Goal: Task Accomplishment & Management: Complete application form

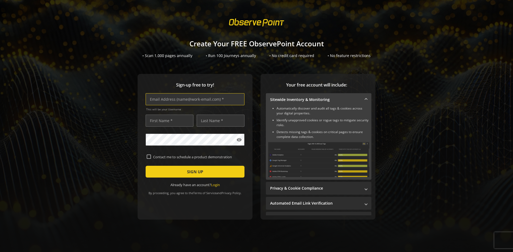
click at [194, 99] on input "text" at bounding box center [195, 99] width 99 height 12
type input "[EMAIL_ADDRESS][DOMAIN_NAME]"
click at [168, 120] on input "text" at bounding box center [170, 120] width 48 height 12
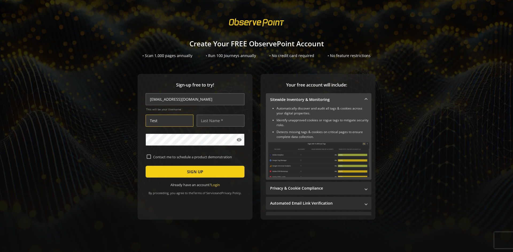
type input "Test"
click at [219, 120] on input "text" at bounding box center [221, 120] width 48 height 12
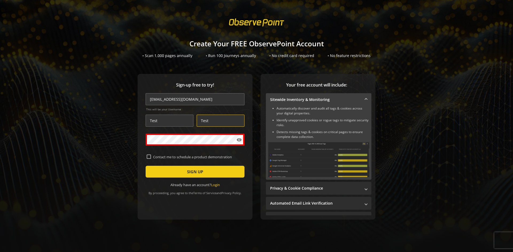
type input "Test"
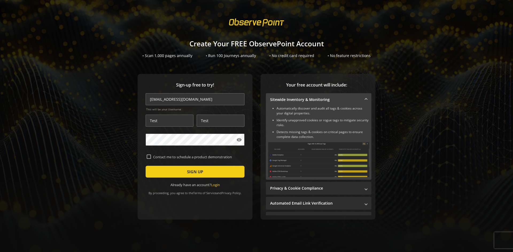
click at [194, 171] on span "SIGN UP" at bounding box center [195, 172] width 16 height 10
